Goal: Transaction & Acquisition: Purchase product/service

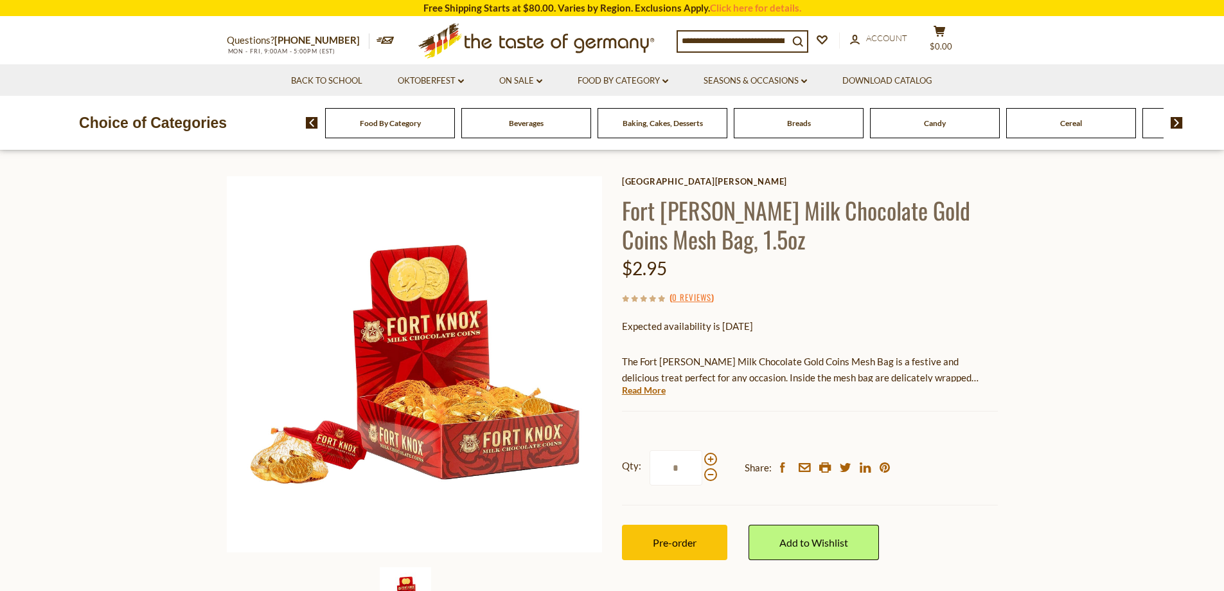
scroll to position [64, 0]
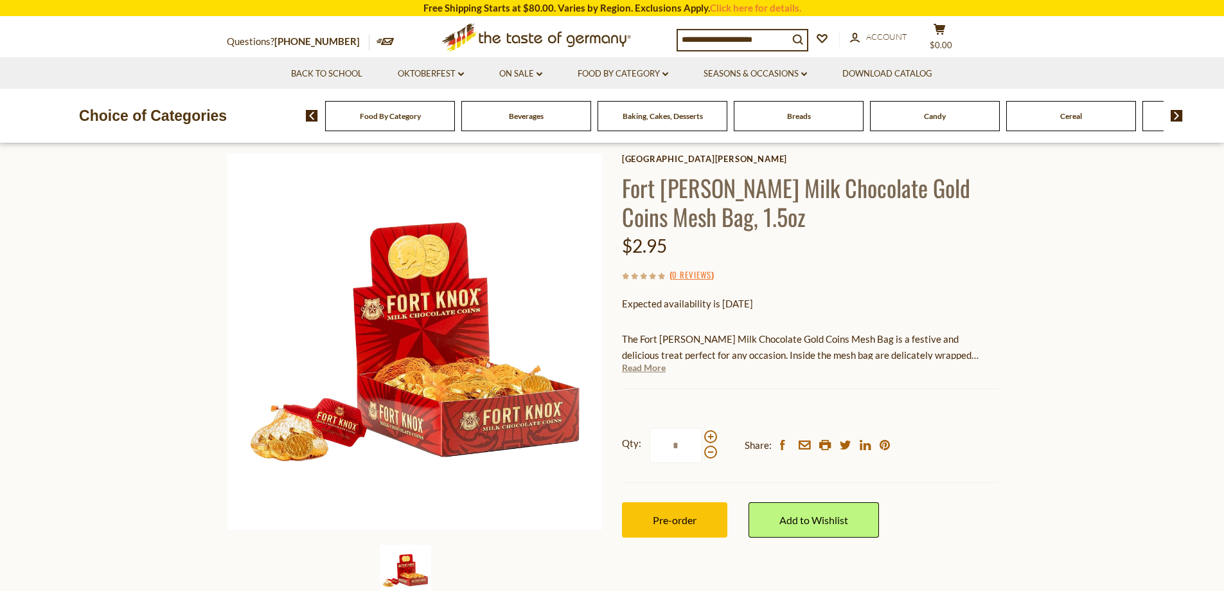
click at [659, 370] on link "Read More" at bounding box center [644, 367] width 44 height 13
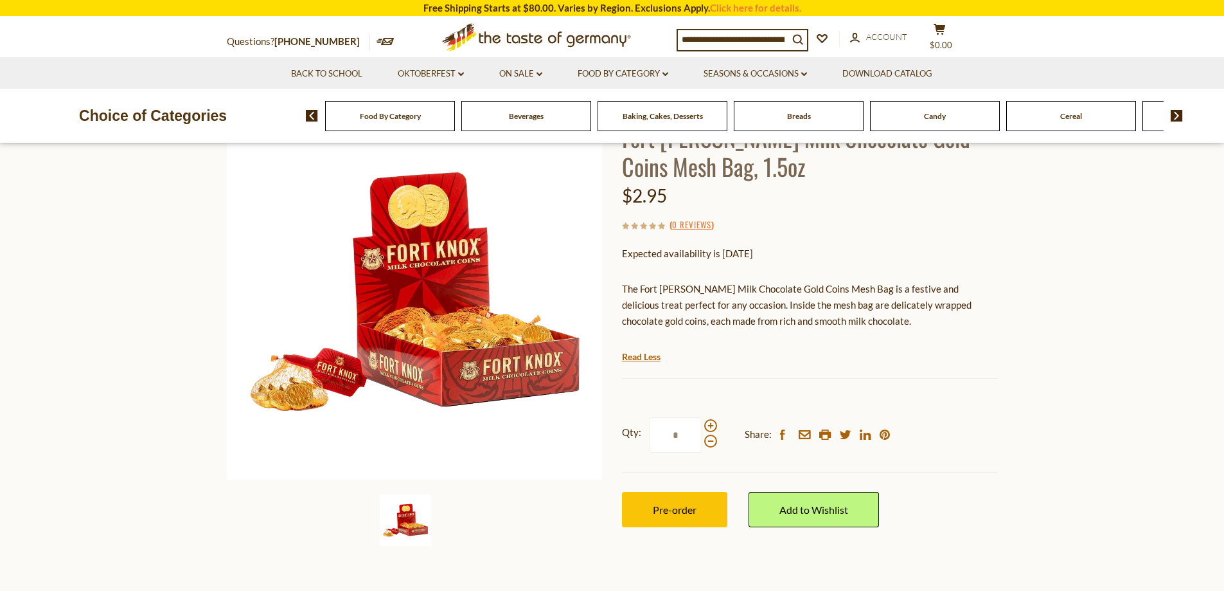
scroll to position [129, 0]
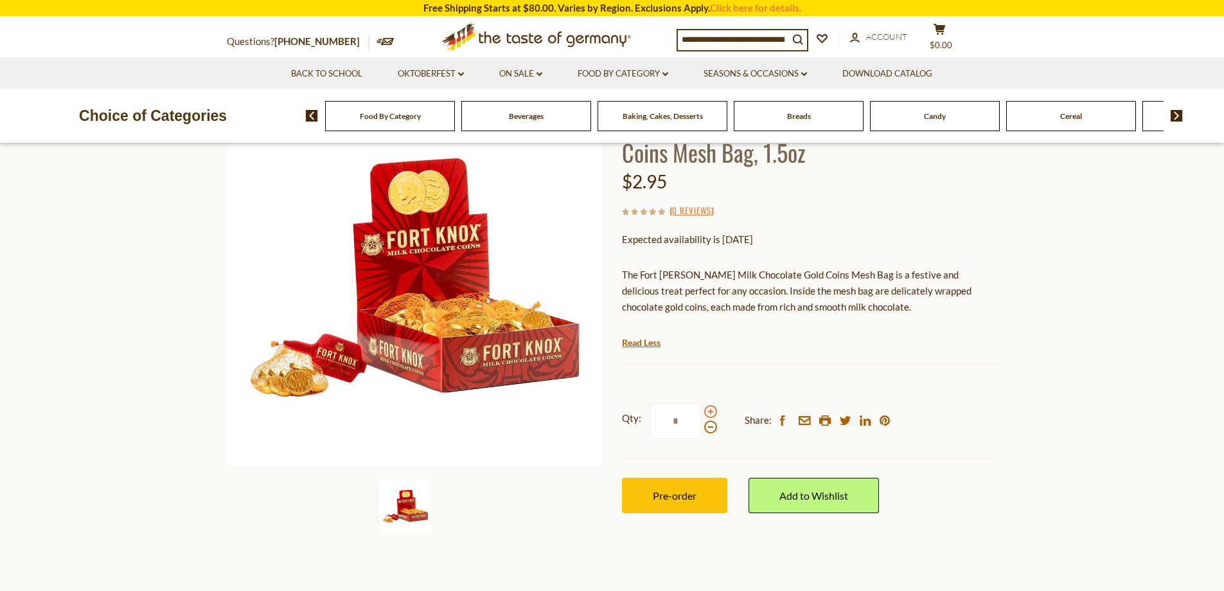
click at [706, 415] on span at bounding box center [710, 411] width 13 height 13
click at [702, 415] on input "*" at bounding box center [676, 420] width 53 height 35
click at [710, 414] on span at bounding box center [710, 411] width 13 height 13
click at [702, 414] on input "*" at bounding box center [676, 420] width 53 height 35
click at [710, 414] on span at bounding box center [710, 411] width 13 height 13
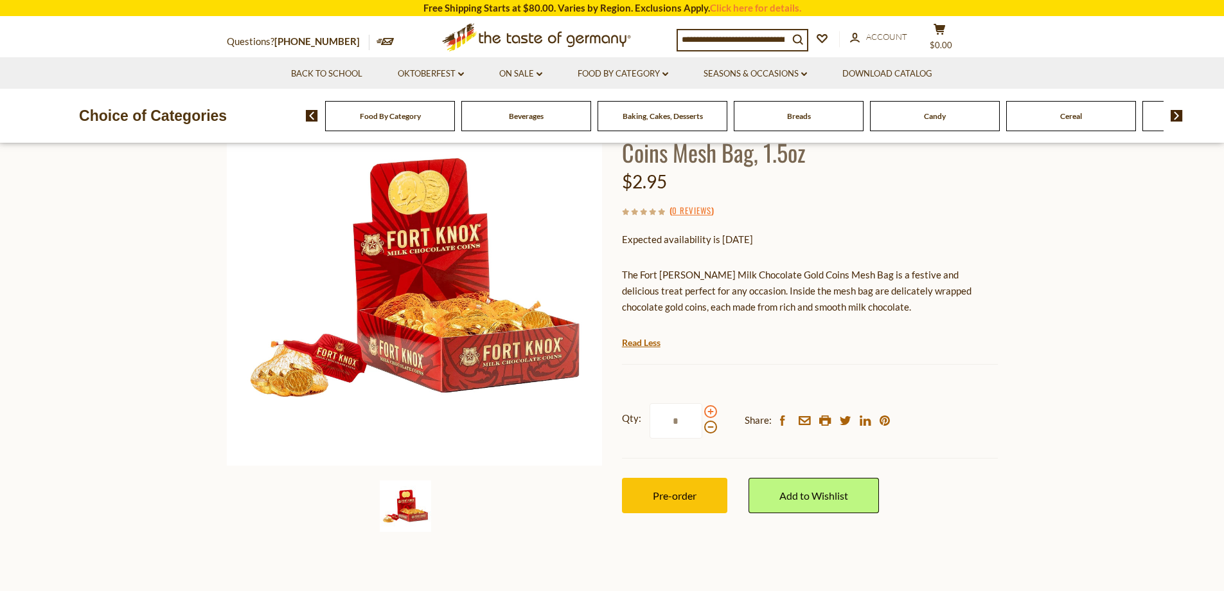
click at [702, 414] on input "*" at bounding box center [676, 420] width 53 height 35
click at [709, 430] on span at bounding box center [710, 426] width 13 height 13
click at [702, 430] on input "*" at bounding box center [676, 420] width 53 height 35
type input "*"
